Goal: Transaction & Acquisition: Obtain resource

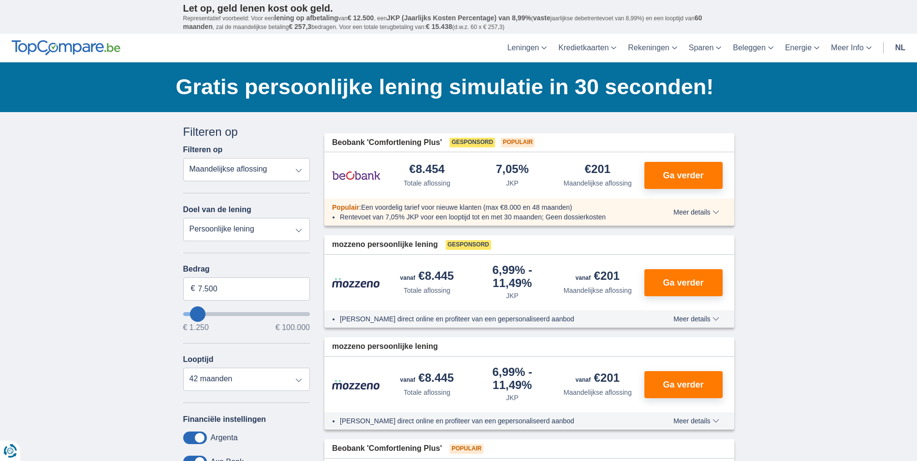
type input "6.250"
type input "5250"
type input "5.250"
select select "36"
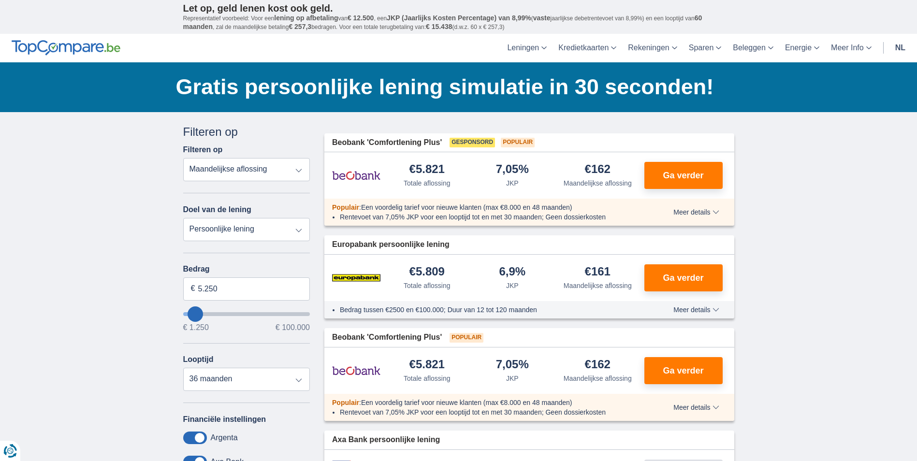
type input "1.250"
type input "1250"
select select "24"
type input "1250"
click at [184, 313] on input "wantToBorrow" at bounding box center [246, 314] width 127 height 4
